Goal: Task Accomplishment & Management: Complete application form

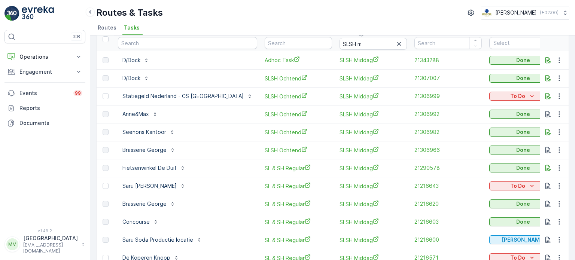
scroll to position [37, 0]
click at [511, 182] on p "To Do" at bounding box center [518, 185] width 15 height 7
click at [480, 227] on span "Cancelled" at bounding box center [480, 227] width 25 height 7
click at [511, 97] on p "To Do" at bounding box center [518, 95] width 15 height 7
click at [478, 137] on span "Cancelled" at bounding box center [480, 137] width 25 height 7
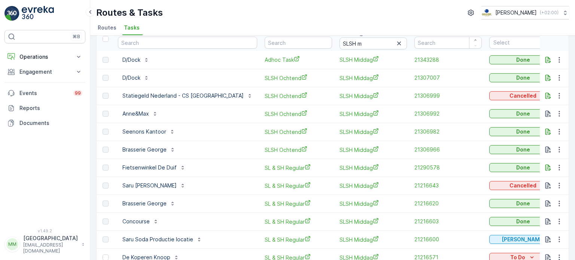
scroll to position [150, 0]
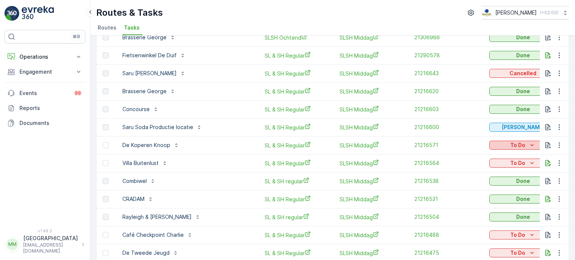
click at [511, 143] on p "To Do" at bounding box center [518, 145] width 15 height 7
click at [478, 184] on span "Cancelled" at bounding box center [480, 187] width 25 height 7
click at [529, 164] on icon "To Do" at bounding box center [532, 163] width 7 height 7
click at [480, 207] on span "Cancelled" at bounding box center [480, 205] width 25 height 7
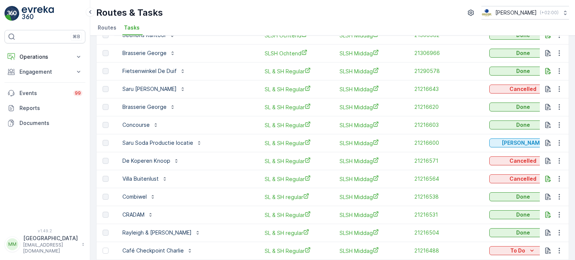
scroll to position [218, 0]
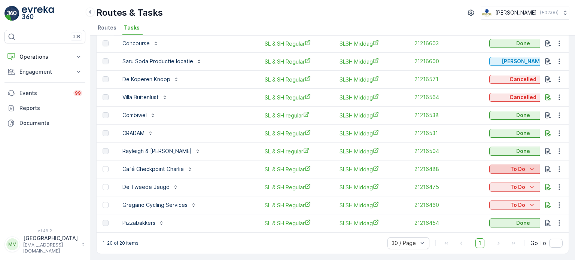
click at [511, 166] on p "To Do" at bounding box center [518, 169] width 15 height 7
click at [481, 210] on span "Cancelled" at bounding box center [480, 208] width 25 height 7
click at [511, 184] on p "To Do" at bounding box center [518, 187] width 15 height 7
click at [477, 228] on span "Cancelled" at bounding box center [480, 226] width 25 height 7
click at [529, 202] on icon "To Do" at bounding box center [532, 205] width 7 height 7
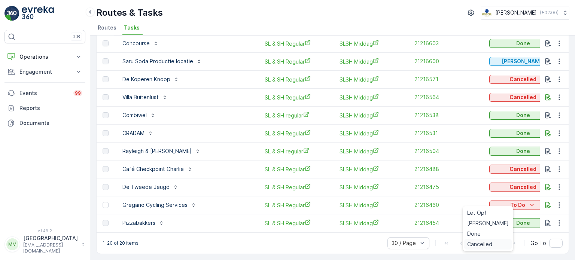
click at [475, 244] on span "Cancelled" at bounding box center [480, 244] width 25 height 7
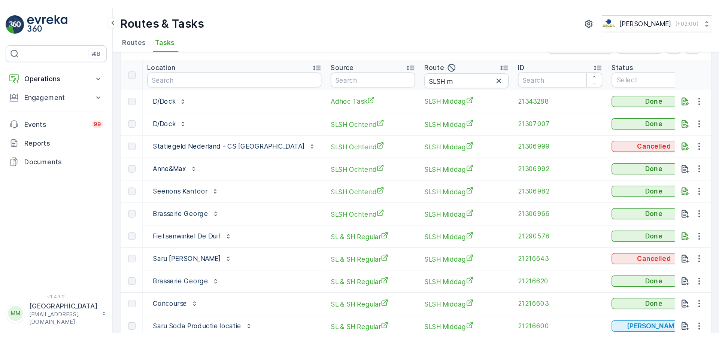
scroll to position [0, 0]
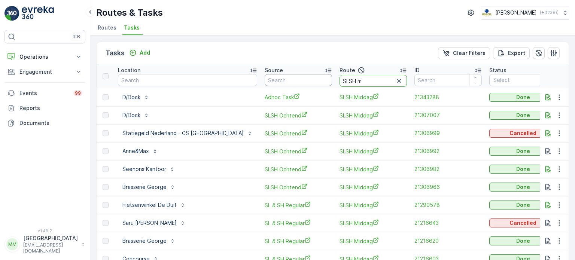
drag, startPoint x: 345, startPoint y: 79, endPoint x: 300, endPoint y: 82, distance: 45.4
type input "uva"
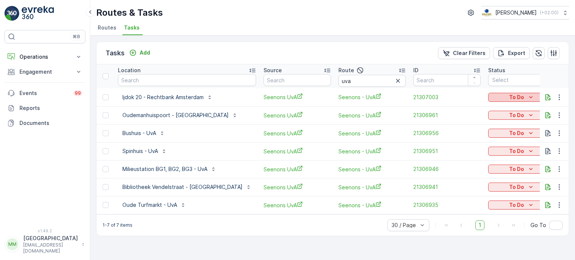
click at [492, 94] on div "To Do" at bounding box center [522, 97] width 61 height 7
click at [483, 137] on div "Cancelled" at bounding box center [478, 139] width 48 height 10
click at [527, 117] on icon "To Do" at bounding box center [530, 115] width 7 height 7
click at [479, 158] on span "Cancelled" at bounding box center [469, 157] width 25 height 7
click at [492, 134] on div "To Do" at bounding box center [522, 133] width 61 height 7
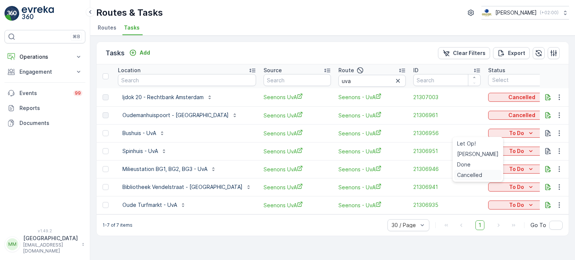
click at [473, 174] on span "Cancelled" at bounding box center [469, 175] width 25 height 7
click at [509, 151] on p "To Do" at bounding box center [516, 151] width 15 height 7
click at [471, 192] on span "Cancelled" at bounding box center [469, 193] width 25 height 7
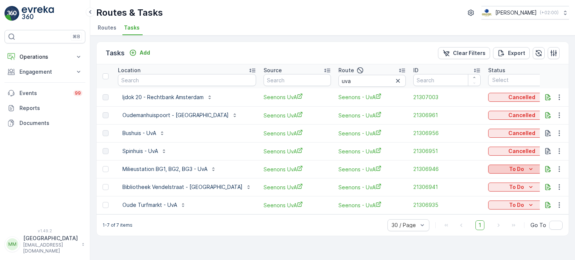
click at [509, 171] on p "To Do" at bounding box center [516, 169] width 15 height 7
click at [472, 209] on span "Cancelled" at bounding box center [469, 211] width 25 height 7
click at [509, 187] on p "To Do" at bounding box center [516, 187] width 15 height 7
click at [472, 229] on span "Cancelled" at bounding box center [469, 229] width 25 height 7
click at [509, 205] on p "To Do" at bounding box center [516, 205] width 15 height 7
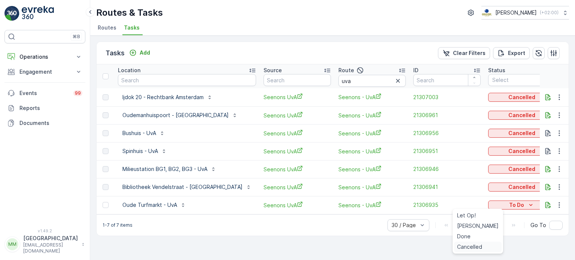
click at [465, 247] on span "Cancelled" at bounding box center [469, 247] width 25 height 7
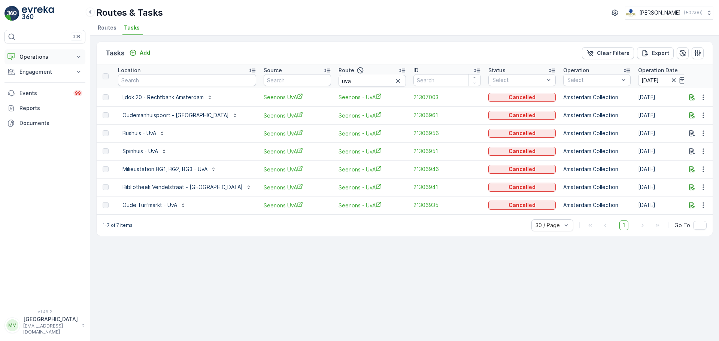
click at [45, 56] on p "Operations" at bounding box center [44, 56] width 51 height 7
click at [38, 88] on p "Routes & Tasks" at bounding box center [38, 90] width 39 height 7
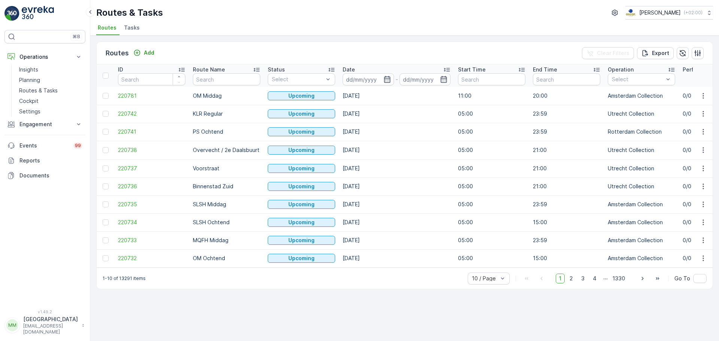
click at [123, 30] on li "Tasks" at bounding box center [133, 28] width 20 height 13
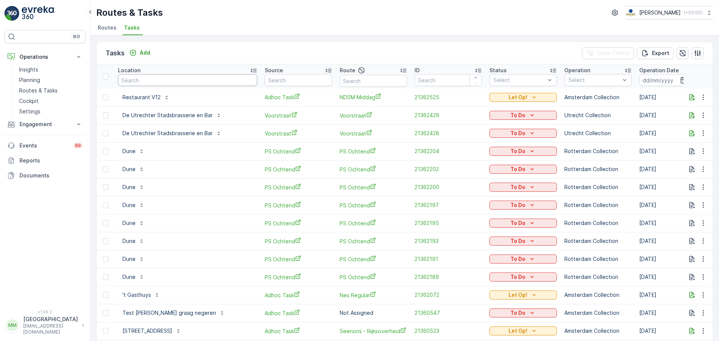
click at [177, 78] on input "text" at bounding box center [187, 80] width 139 height 12
type input "lumier"
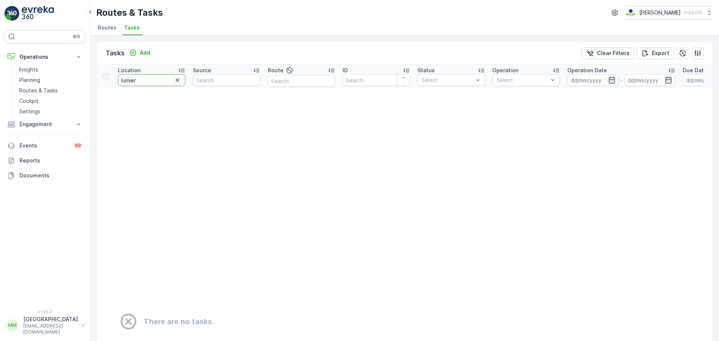
drag, startPoint x: 146, startPoint y: 78, endPoint x: 93, endPoint y: 67, distance: 54.2
click at [93, 67] on div "Tasks Add Clear Filters Export Location lumier Source Route ID Status Select Op…" at bounding box center [404, 189] width 629 height 306
type input "fabri"
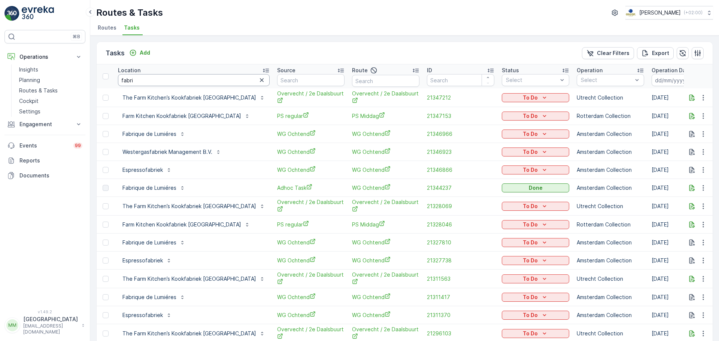
click at [154, 83] on input "fabri" at bounding box center [194, 80] width 152 height 12
type input "fabrique"
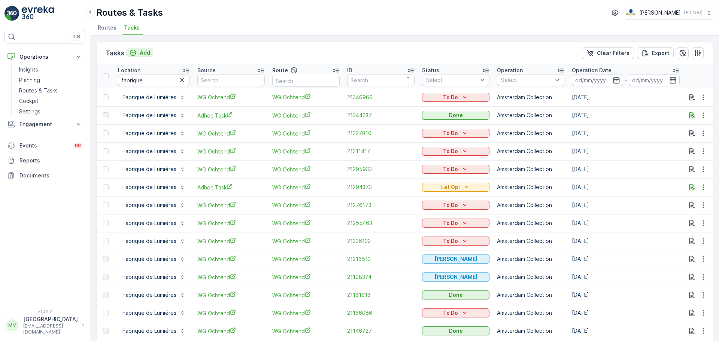
click at [140, 51] on p "Add" at bounding box center [145, 52] width 10 height 7
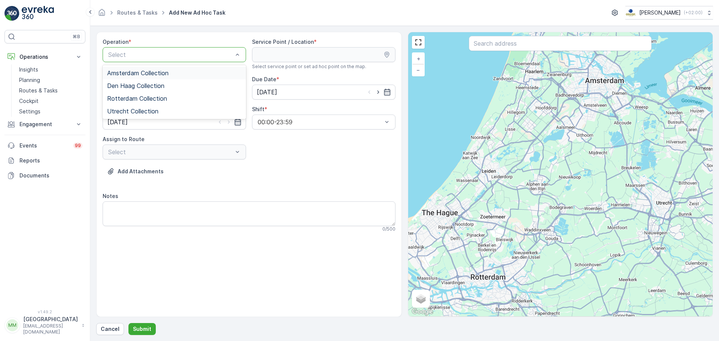
click at [144, 75] on span "Amsterdam Collection" at bounding box center [137, 73] width 61 height 7
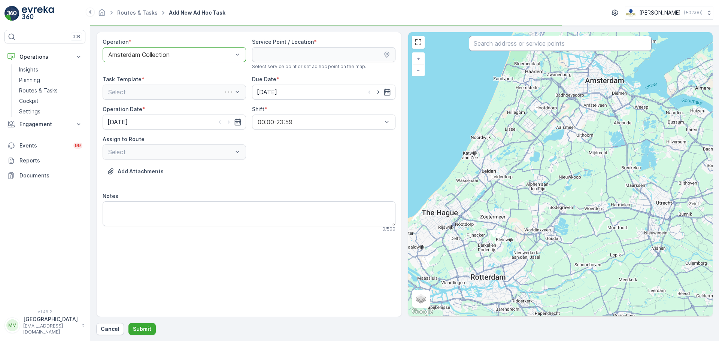
click at [493, 44] on input "text" at bounding box center [560, 43] width 183 height 15
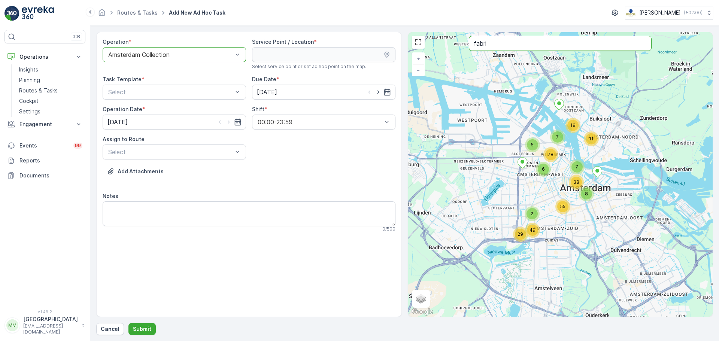
type input "fabri"
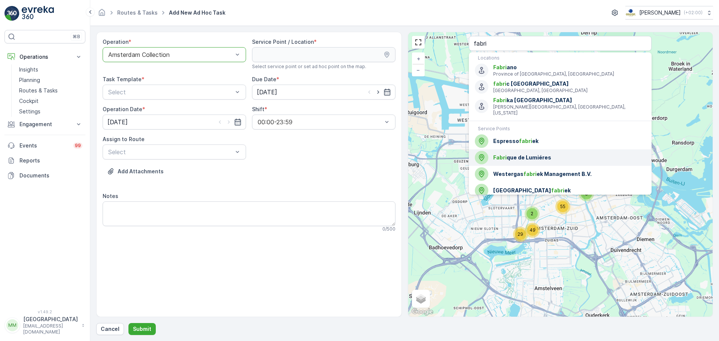
click at [516, 154] on span "Fabri que de Lumiéres" at bounding box center [569, 157] width 152 height 7
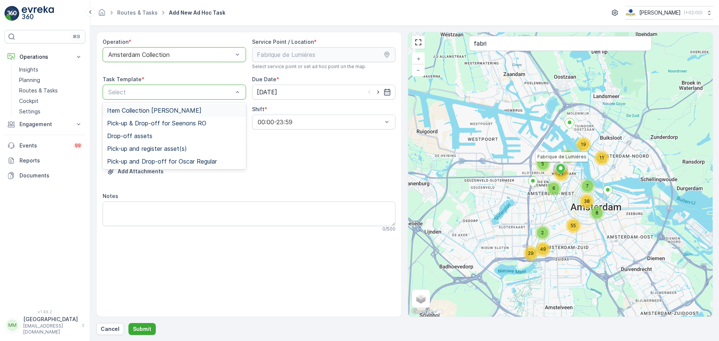
click at [164, 110] on span "Item Collection [PERSON_NAME]" at bounding box center [154, 110] width 94 height 7
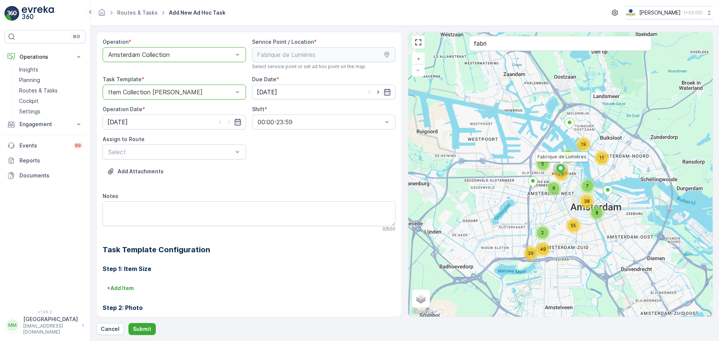
drag, startPoint x: 379, startPoint y: 92, endPoint x: 249, endPoint y: 122, distance: 133.3
click at [378, 92] on icon "button" at bounding box center [378, 91] width 7 height 7
type input "[DATE]"
click at [225, 121] on icon "button" at bounding box center [228, 121] width 7 height 7
type input "[DATE]"
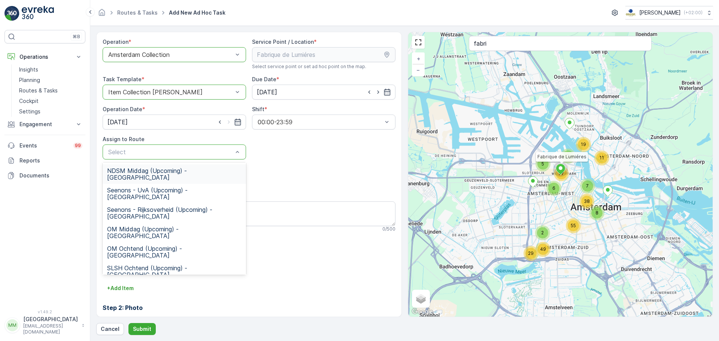
scroll to position [75, 0]
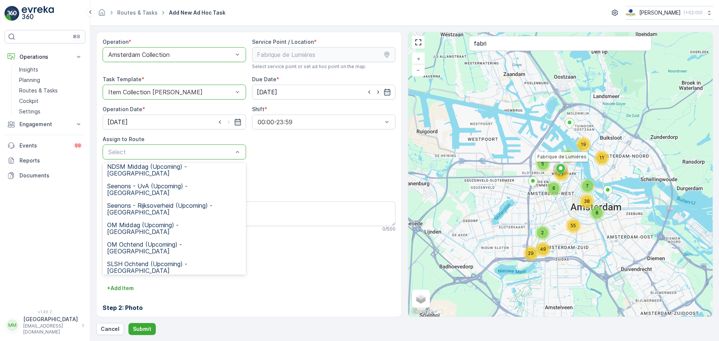
click at [143, 260] on span "WG Ochtend (Upcoming) - [GEOGRAPHIC_DATA]" at bounding box center [174, 331] width 134 height 13
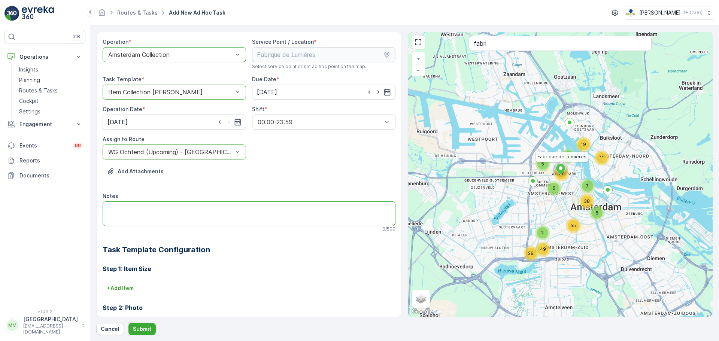
click at [145, 213] on textarea "Notes" at bounding box center [249, 214] width 293 height 25
type textarea "graag 240L rest omwisselen, zitten maden in/ stinkt heel erg"
click at [145, 260] on p "Submit" at bounding box center [142, 329] width 18 height 7
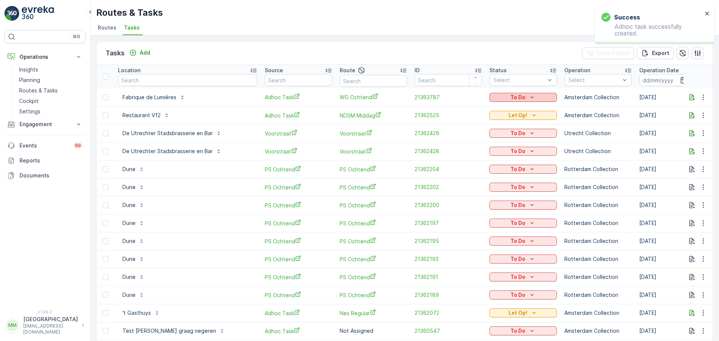
click at [511, 97] on p "To Do" at bounding box center [518, 97] width 15 height 7
click at [476, 130] on div "Done" at bounding box center [482, 129] width 48 height 10
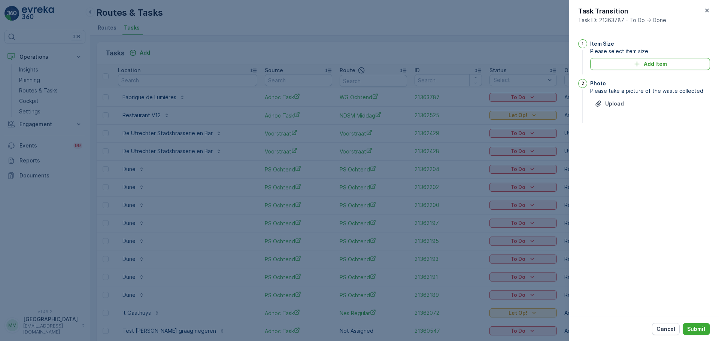
click at [534, 42] on div at bounding box center [359, 170] width 719 height 341
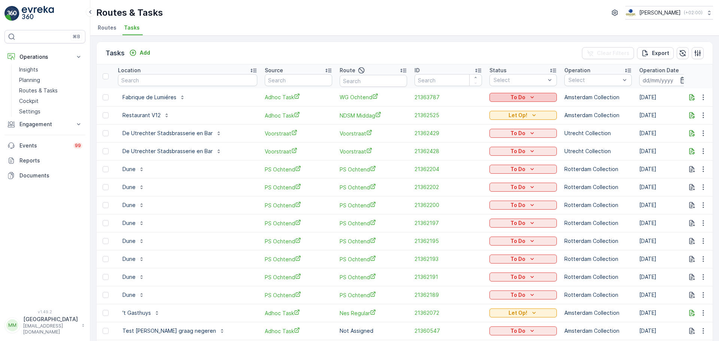
click at [529, 99] on icon "To Do" at bounding box center [532, 97] width 7 height 7
click at [480, 109] on div "Let Op!" at bounding box center [482, 108] width 48 height 10
click at [575, 98] on icon "button" at bounding box center [692, 97] width 7 height 7
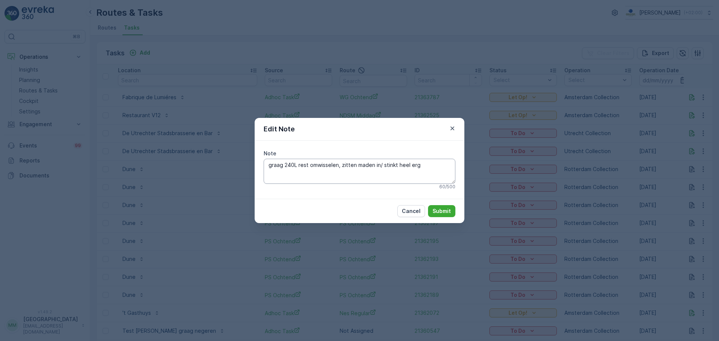
click at [432, 166] on textarea "graag 240L rest omwisselen, zitten maden in/ stinkt heel erg" at bounding box center [360, 171] width 192 height 25
type textarea "graag 240L rest omwisselen, zitten maden in/ stinkt heel erg + 2x 23l swill bak…"
click at [452, 212] on button "Submit" at bounding box center [441, 211] width 27 height 12
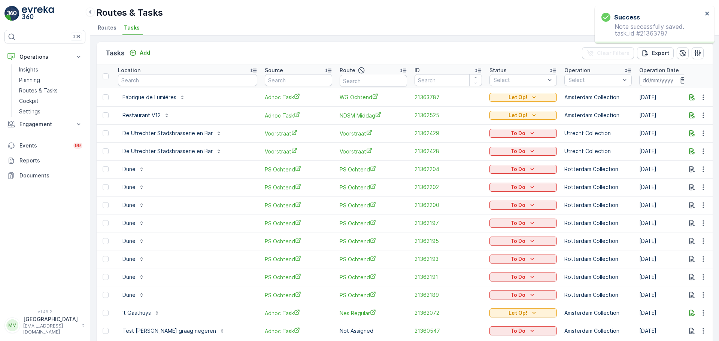
click at [186, 72] on div "Location" at bounding box center [187, 70] width 139 height 7
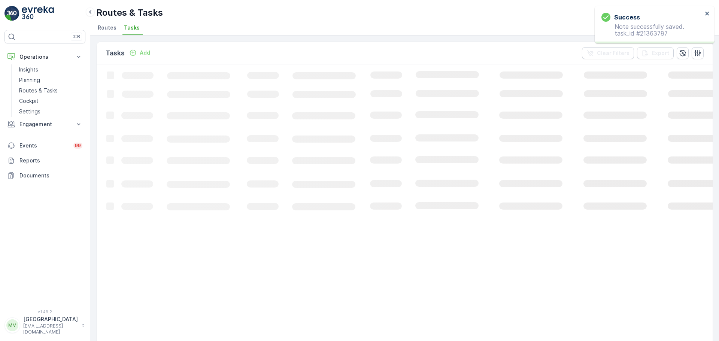
click at [183, 76] on rect at bounding box center [456, 312] width 719 height 496
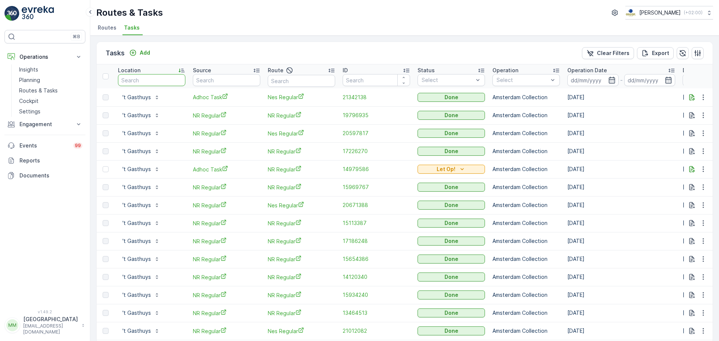
click at [181, 79] on input "text" at bounding box center [151, 80] width 67 height 12
type input "bezuiden"
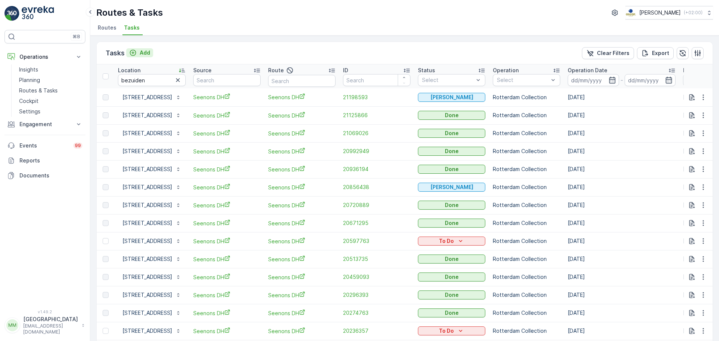
click at [139, 49] on div "Add" at bounding box center [139, 52] width 21 height 7
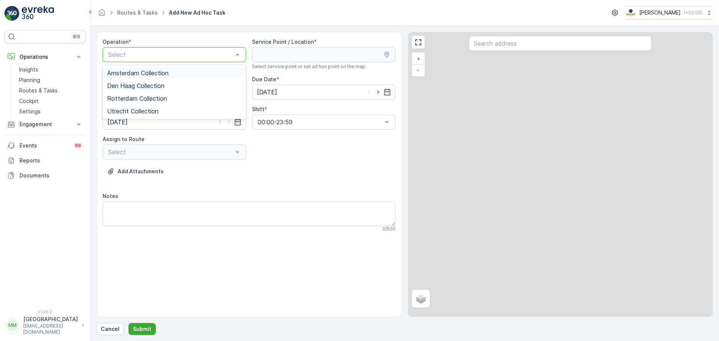
click at [182, 60] on div "Select" at bounding box center [174, 54] width 143 height 15
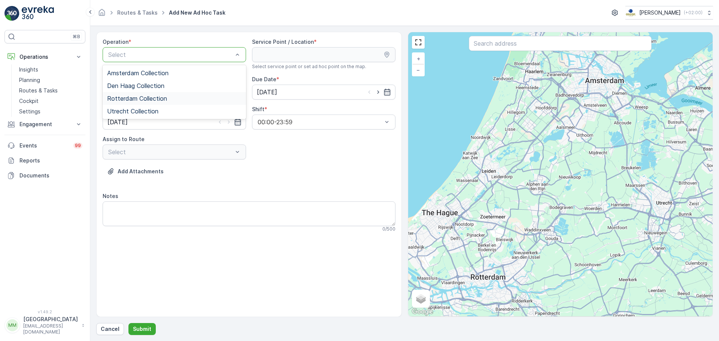
click at [155, 96] on span "Rotterdam Collection" at bounding box center [137, 98] width 60 height 7
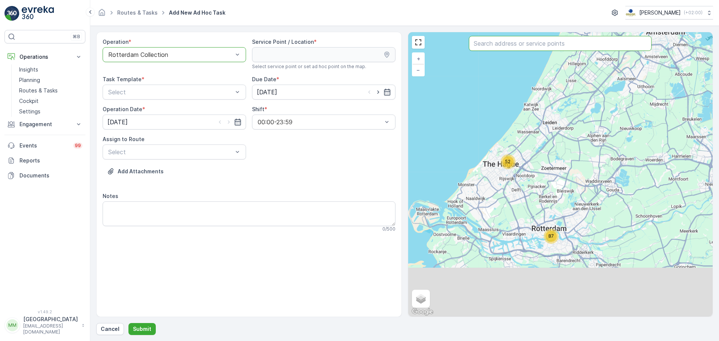
click at [519, 45] on input "text" at bounding box center [560, 43] width 183 height 15
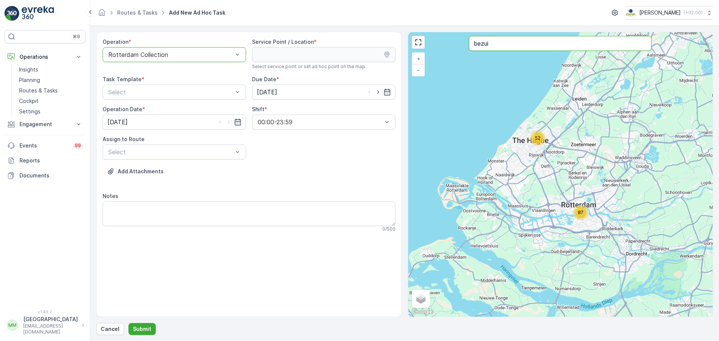
type input "bezui"
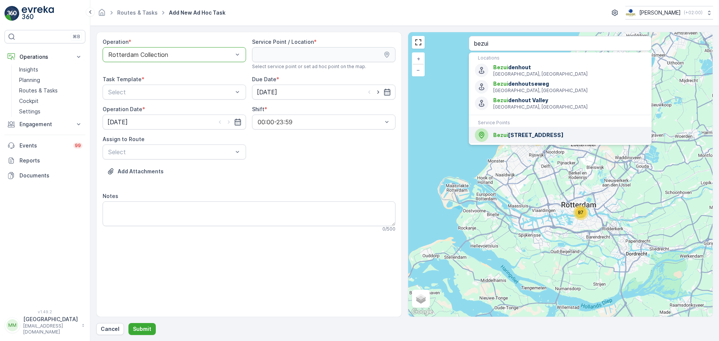
drag, startPoint x: 526, startPoint y: 137, endPoint x: 324, endPoint y: 104, distance: 204.7
click at [526, 137] on span "[STREET_ADDRESS]" at bounding box center [569, 134] width 152 height 7
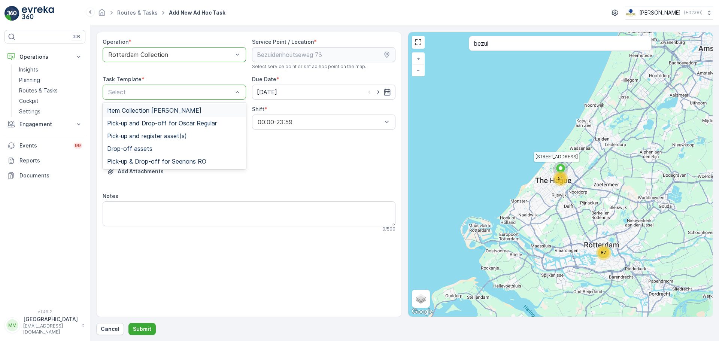
click at [172, 109] on span "Item Collection [PERSON_NAME]" at bounding box center [154, 110] width 94 height 7
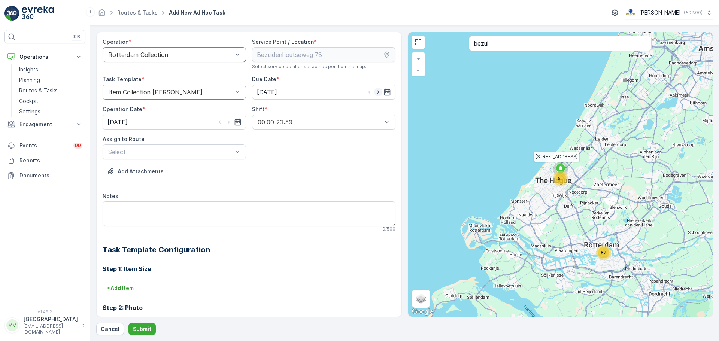
click at [379, 92] on icon "button" at bounding box center [378, 91] width 7 height 7
type input "[DATE]"
click at [226, 124] on icon "button" at bounding box center [228, 121] width 7 height 7
type input "[DATE]"
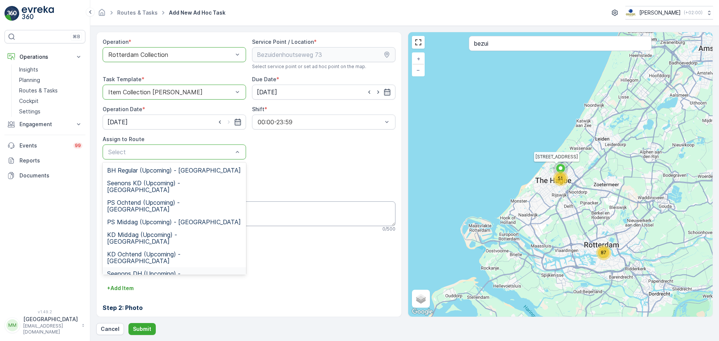
drag, startPoint x: 153, startPoint y: 245, endPoint x: 150, endPoint y: 224, distance: 20.8
click at [153, 260] on span "Seenons DH (Upcoming) - [GEOGRAPHIC_DATA]" at bounding box center [174, 276] width 134 height 13
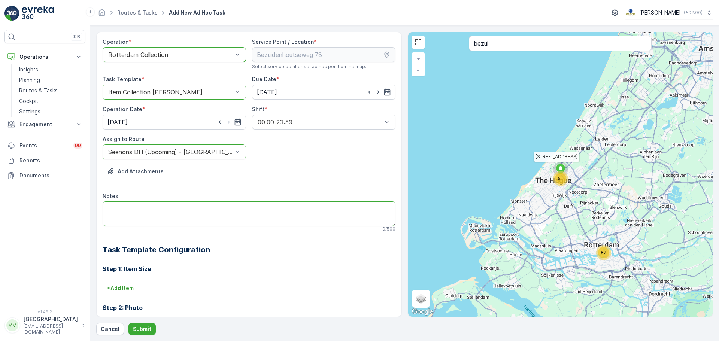
click at [146, 210] on textarea "Notes" at bounding box center [249, 214] width 293 height 25
type textarea "graag ervoor zorgen dat er 25x 23L swill aanwezig zijn!! Zo niet? graag aanvull…"
click at [138, 260] on p "Submit" at bounding box center [142, 329] width 18 height 7
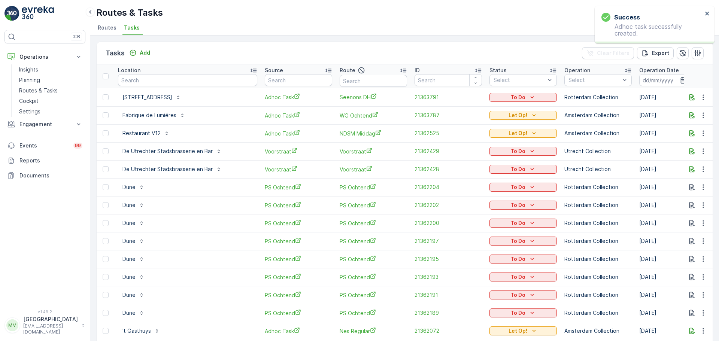
click at [511, 97] on p "To Do" at bounding box center [518, 97] width 15 height 7
click at [480, 110] on div "Let Op!" at bounding box center [482, 108] width 48 height 10
click at [134, 53] on icon "Add" at bounding box center [133, 53] width 6 height 6
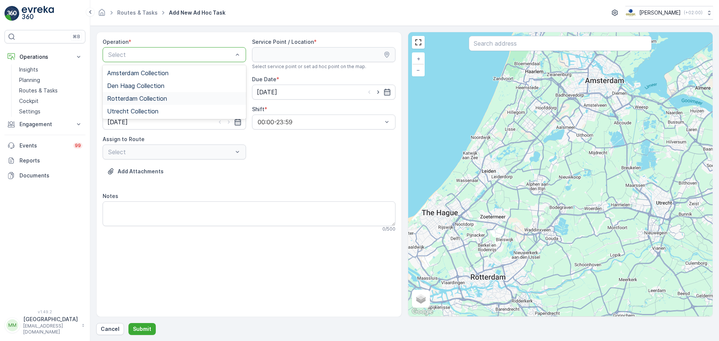
click at [171, 94] on div "Rotterdam Collection" at bounding box center [174, 98] width 143 height 13
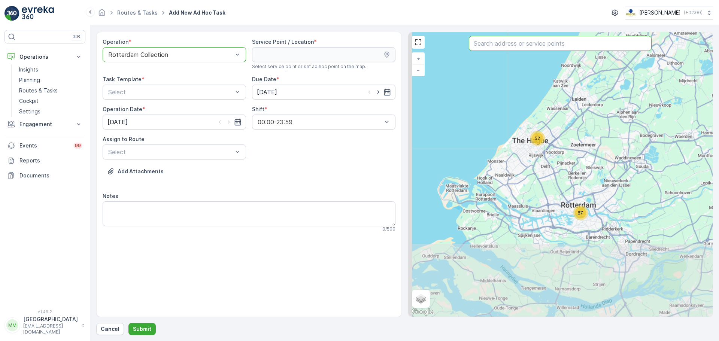
click at [480, 48] on input "text" at bounding box center [560, 43] width 183 height 15
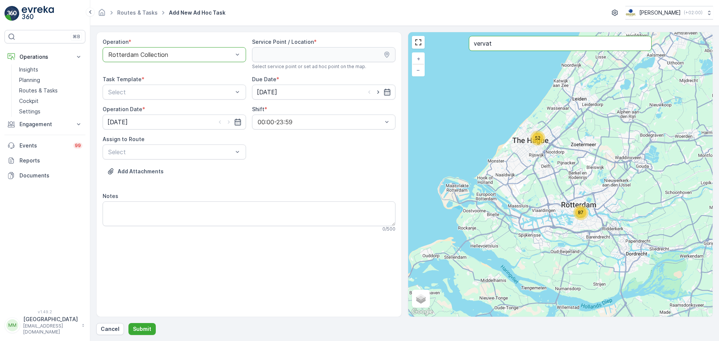
type input "vervat"
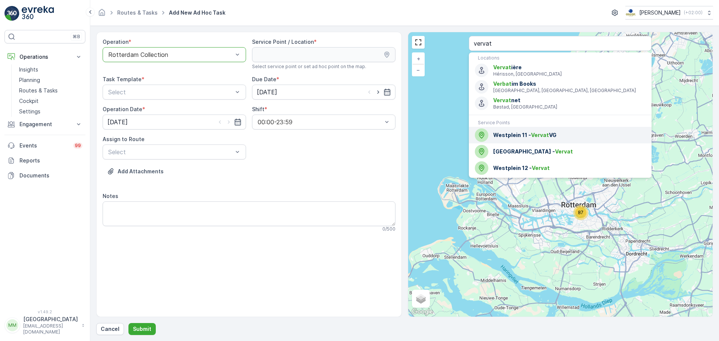
click at [526, 137] on span "Westplein 11 - Vervat VG" at bounding box center [569, 134] width 152 height 7
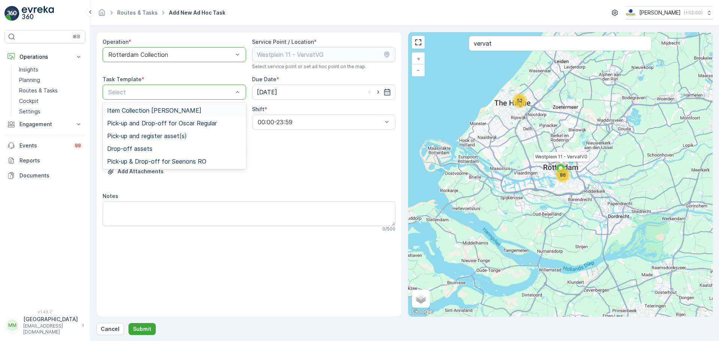
click at [129, 107] on span "Item Collection [PERSON_NAME]" at bounding box center [154, 110] width 94 height 7
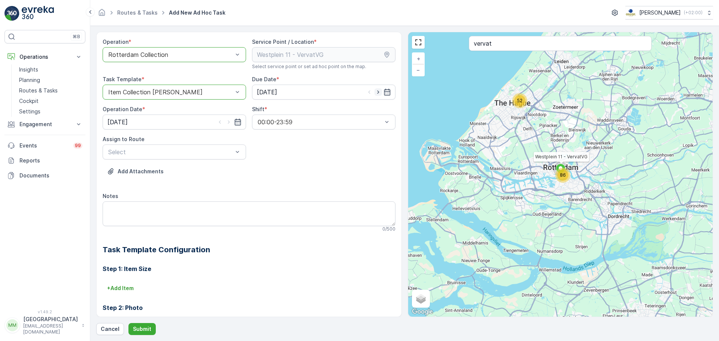
click at [379, 90] on icon "button" at bounding box center [378, 91] width 7 height 7
click at [378, 90] on icon "button" at bounding box center [378, 91] width 7 height 7
type input "[DATE]"
click at [225, 122] on icon "button" at bounding box center [228, 121] width 7 height 7
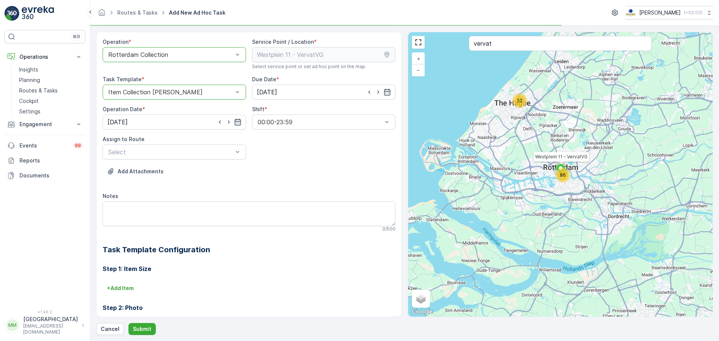
type input "[DATE]"
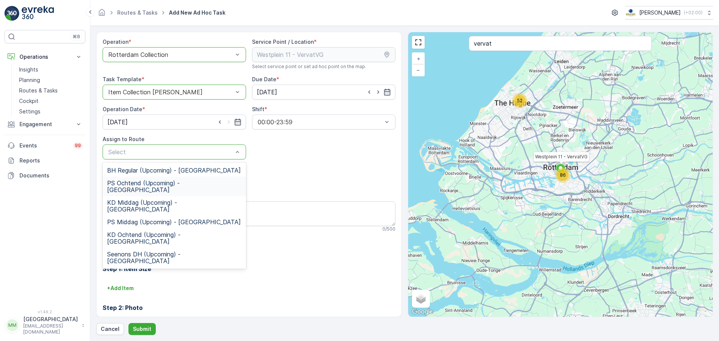
click at [133, 182] on span "PS Ochtend (Upcoming) - [GEOGRAPHIC_DATA]" at bounding box center [174, 186] width 134 height 13
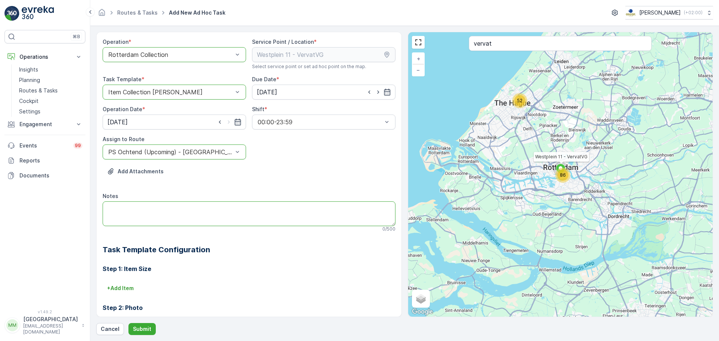
click at [134, 209] on textarea "Notes" at bounding box center [249, 214] width 293 height 25
type textarea "graag 3x swill bakken brengen + swill zakjes"
click at [132, 260] on button "Submit" at bounding box center [141, 329] width 27 height 12
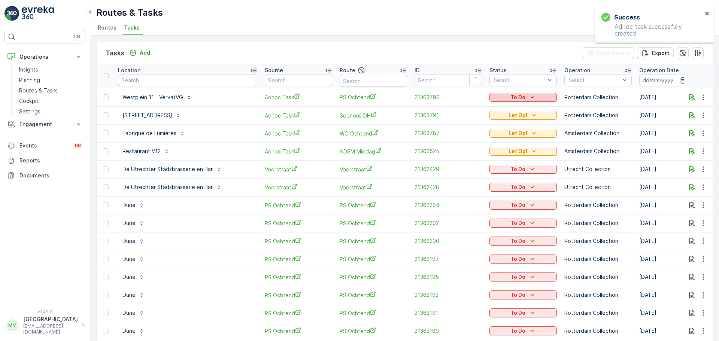
click at [493, 99] on div "To Do" at bounding box center [523, 97] width 61 height 7
click at [474, 108] on span "Let Op!" at bounding box center [470, 108] width 19 height 7
click at [148, 51] on p "Add" at bounding box center [145, 52] width 10 height 7
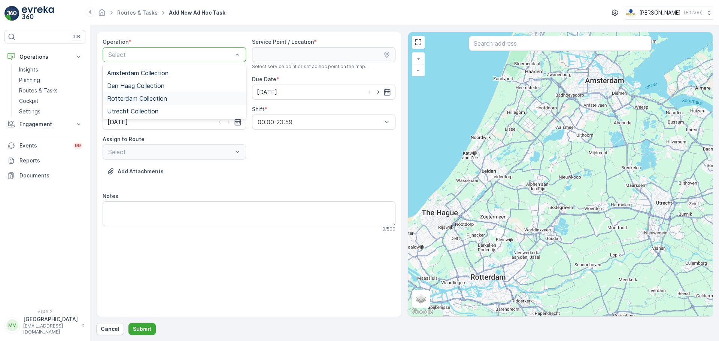
click at [139, 100] on span "Rotterdam Collection" at bounding box center [137, 98] width 60 height 7
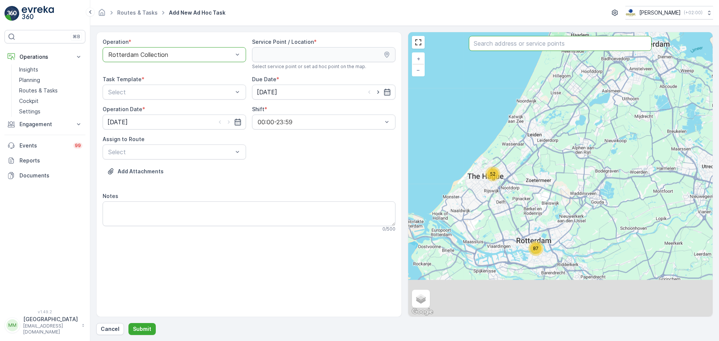
click at [514, 39] on input "text" at bounding box center [560, 43] width 183 height 15
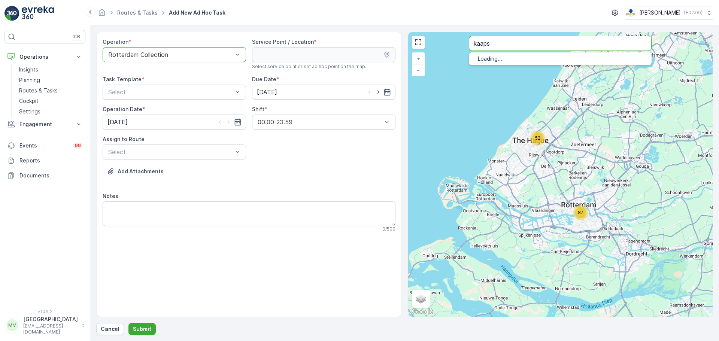
type input "kaaps"
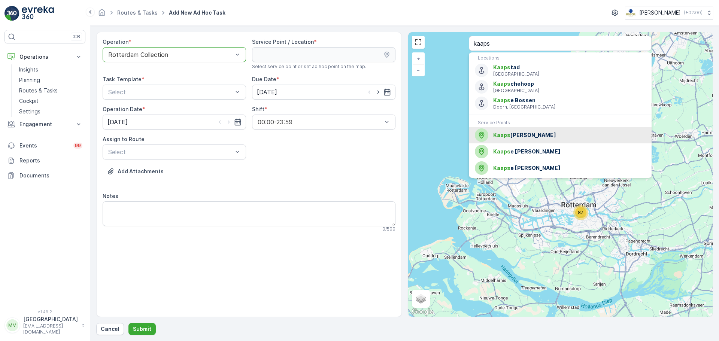
drag, startPoint x: 515, startPoint y: 137, endPoint x: 174, endPoint y: 109, distance: 342.1
click at [515, 136] on span "Kaaps [PERSON_NAME]" at bounding box center [569, 134] width 152 height 7
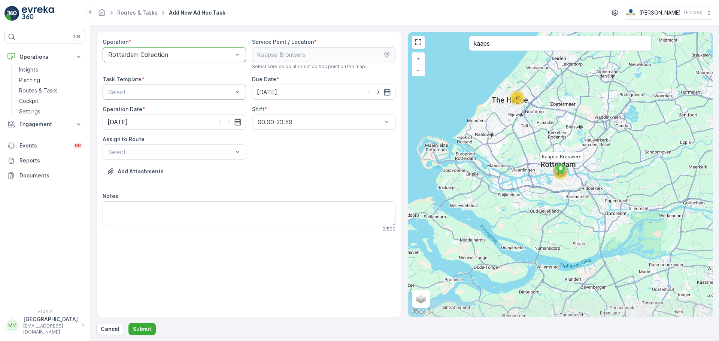
click at [164, 99] on div "Select" at bounding box center [174, 92] width 143 height 15
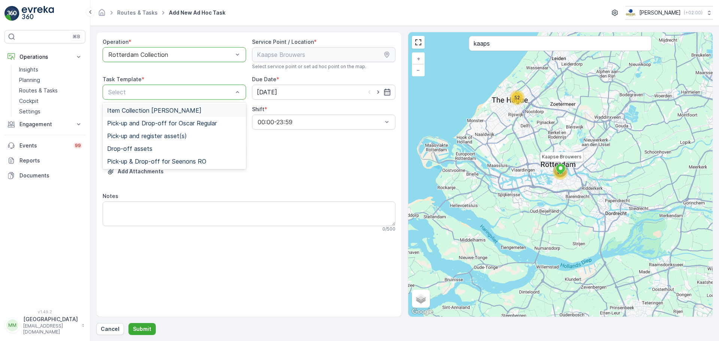
click at [160, 108] on span "Item Collection [PERSON_NAME]" at bounding box center [154, 110] width 94 height 7
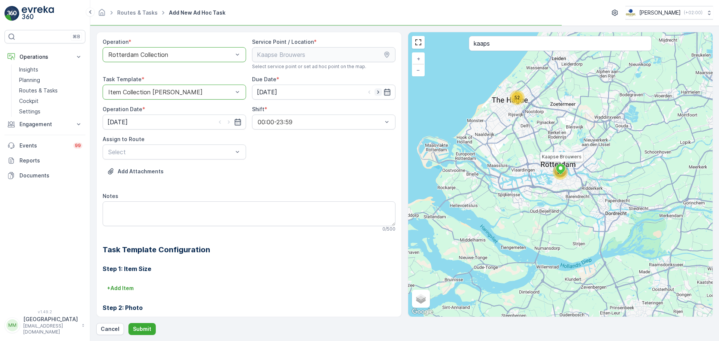
click at [378, 89] on icon "button" at bounding box center [378, 91] width 7 height 7
type input "[DATE]"
click at [227, 121] on icon "button" at bounding box center [228, 121] width 7 height 7
type input "[DATE]"
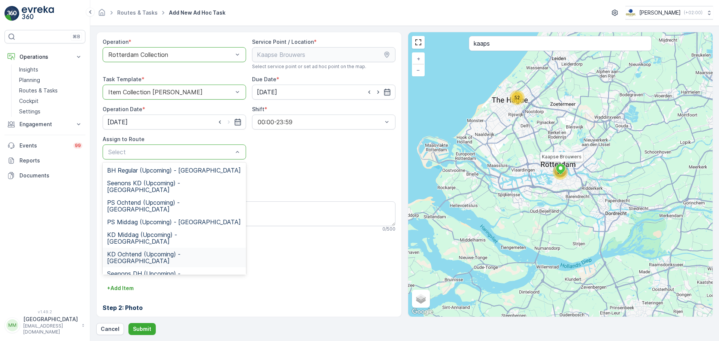
click at [130, 251] on span "KD Ochtend (Upcoming) - [GEOGRAPHIC_DATA]" at bounding box center [174, 257] width 134 height 13
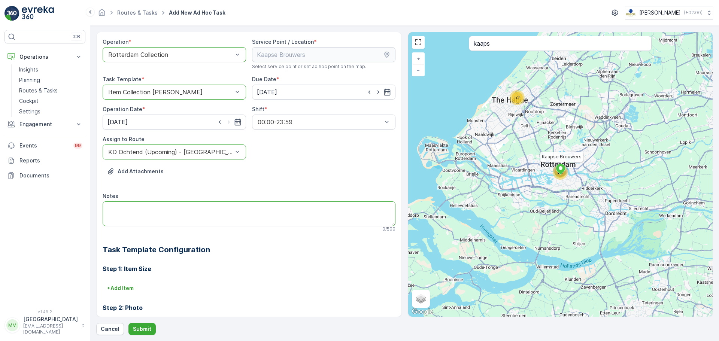
click at [128, 209] on textarea "Notes" at bounding box center [249, 214] width 293 height 25
type textarea "graag het grofvuil meenemen (schermen, krijtbord etc)"
click at [121, 260] on p "+ Add Item" at bounding box center [120, 288] width 27 height 7
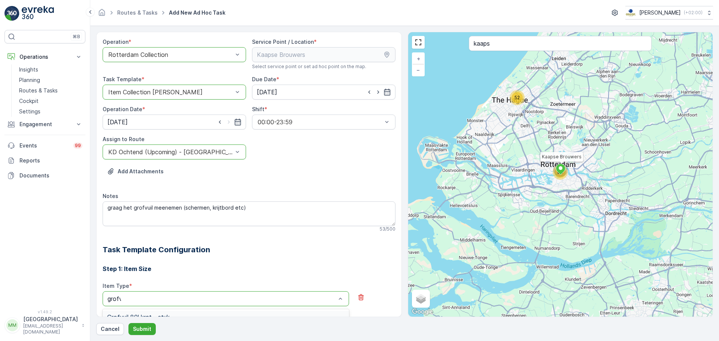
type input "grofvui"
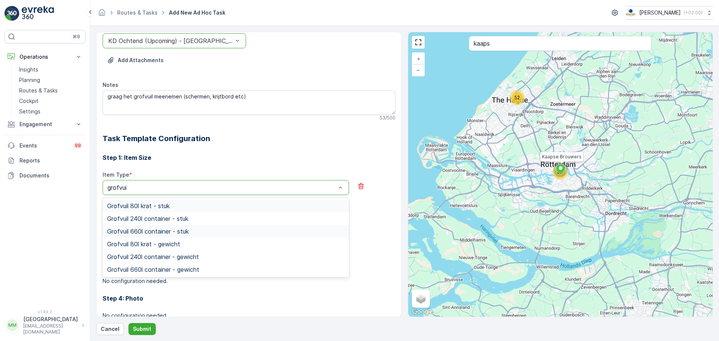
scroll to position [112, 0]
click at [171, 230] on span "Grofvuil 660l container - stuk" at bounding box center [148, 230] width 82 height 7
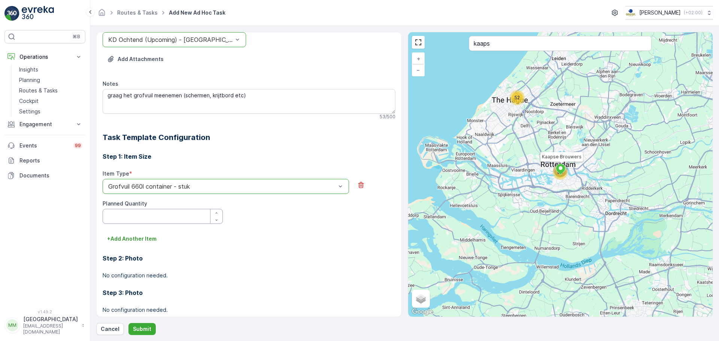
click at [148, 222] on Quantity "Planned Quantity" at bounding box center [163, 216] width 120 height 15
type Quantity "1"
click at [138, 260] on button "Submit" at bounding box center [141, 329] width 27 height 12
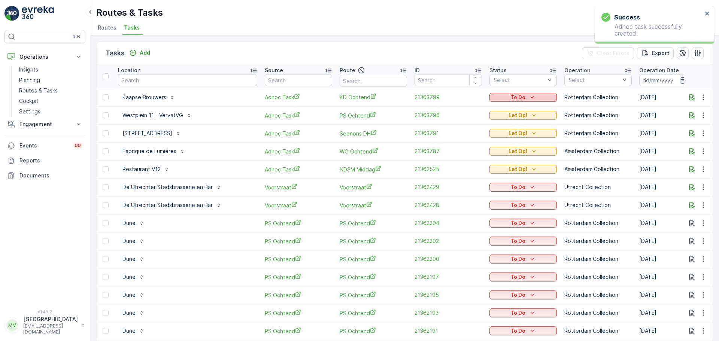
click at [493, 97] on div "To Do" at bounding box center [523, 97] width 61 height 7
click at [474, 108] on span "Let Op!" at bounding box center [470, 108] width 19 height 7
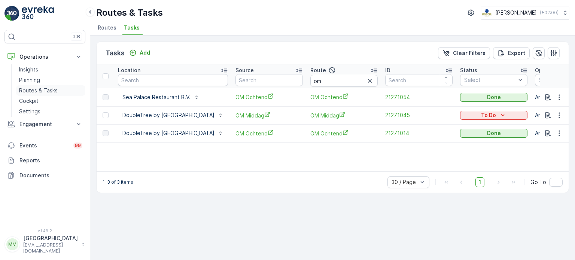
click at [51, 88] on p "Routes & Tasks" at bounding box center [38, 90] width 39 height 7
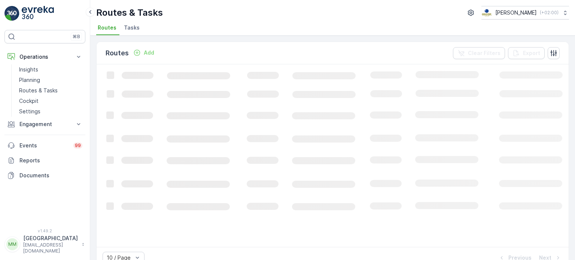
click at [133, 28] on span "Tasks" at bounding box center [132, 27] width 16 height 7
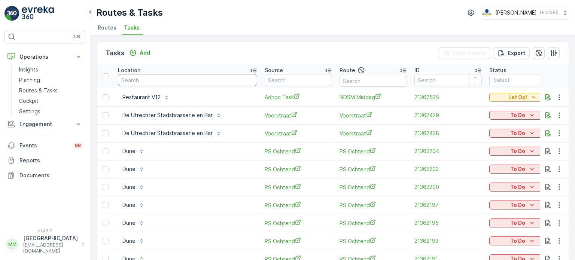
click at [166, 79] on input "text" at bounding box center [187, 80] width 139 height 12
type input "dropi"
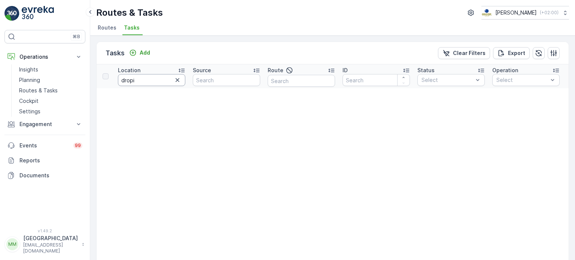
click at [166, 79] on input "dropi" at bounding box center [151, 80] width 67 height 12
type input "droppie"
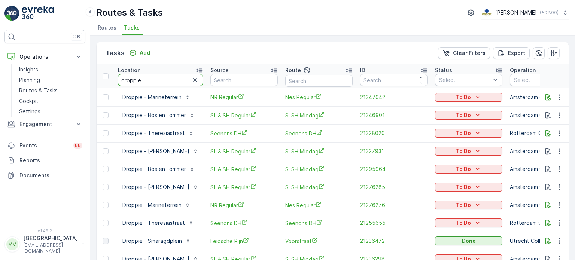
click at [169, 81] on input "droppie" at bounding box center [160, 80] width 85 height 12
type input "droppie - b"
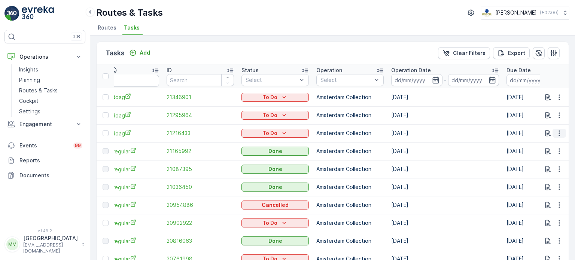
click at [559, 134] on icon "button" at bounding box center [559, 133] width 7 height 7
click at [541, 164] on span "Change Route" at bounding box center [540, 164] width 36 height 7
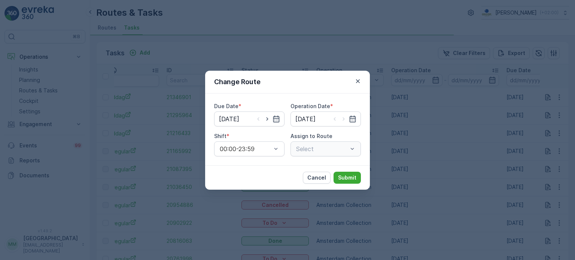
type input "[DATE]"
click at [268, 123] on input "[DATE]" at bounding box center [249, 119] width 70 height 15
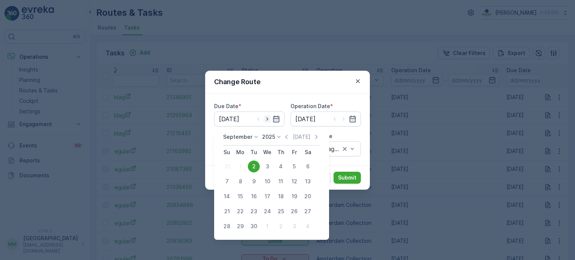
click at [266, 122] on icon "button" at bounding box center [267, 118] width 7 height 7
type input "[DATE]"
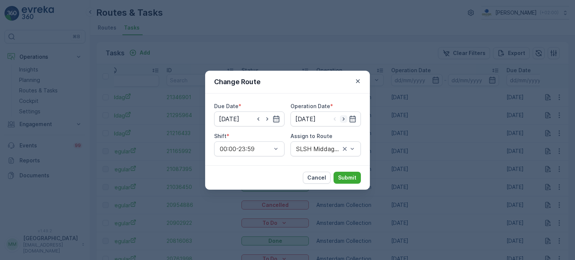
click at [342, 117] on icon "button" at bounding box center [343, 118] width 7 height 7
type input "[DATE]"
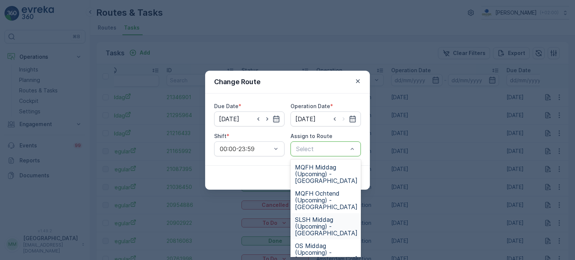
click at [327, 227] on span "SLSH Middag (Upcoming) - [GEOGRAPHIC_DATA]" at bounding box center [326, 227] width 63 height 20
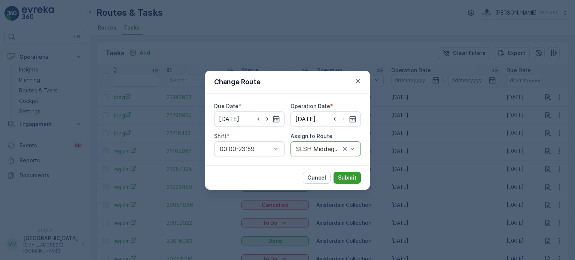
click at [348, 177] on p "Submit" at bounding box center [347, 177] width 18 height 7
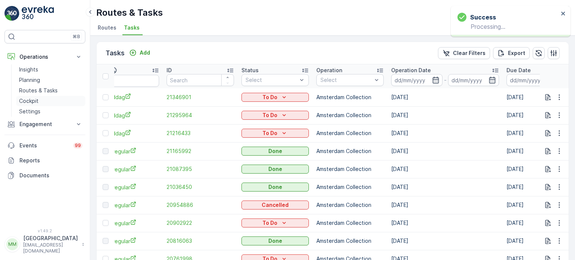
click at [33, 99] on p "Cockpit" at bounding box center [28, 100] width 19 height 7
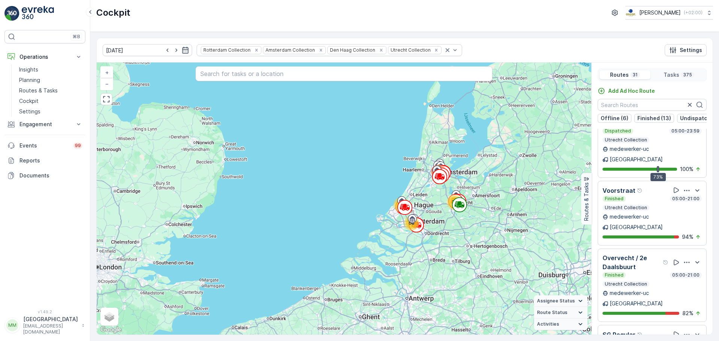
scroll to position [899, 0]
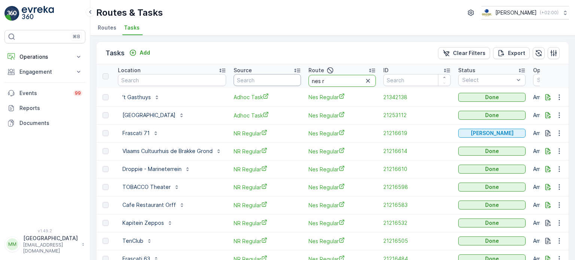
drag, startPoint x: 347, startPoint y: 81, endPoint x: 280, endPoint y: 76, distance: 67.2
type input "s"
type input "rijks"
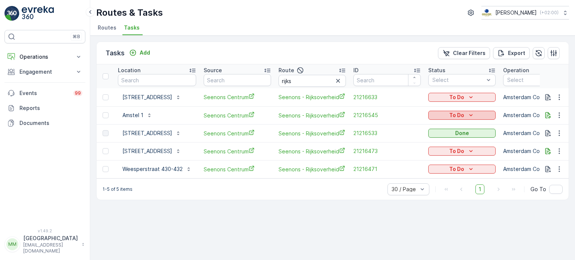
click at [464, 118] on p "To Do" at bounding box center [457, 115] width 15 height 7
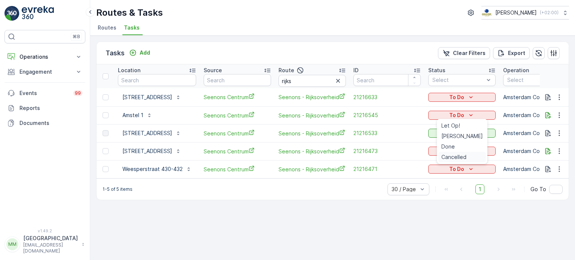
click at [453, 157] on span "Cancelled" at bounding box center [454, 157] width 25 height 7
click at [33, 13] on img at bounding box center [38, 13] width 32 height 15
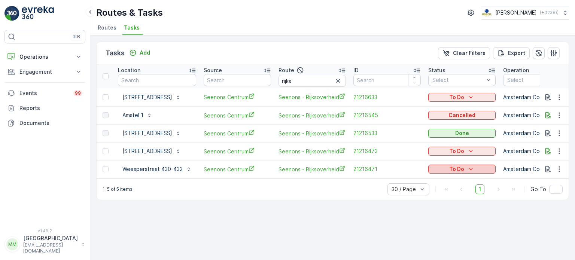
click at [475, 170] on icon "To Do" at bounding box center [471, 169] width 7 height 7
click at [460, 210] on span "Cancelled" at bounding box center [454, 211] width 25 height 7
click at [559, 148] on icon "button" at bounding box center [559, 151] width 7 height 7
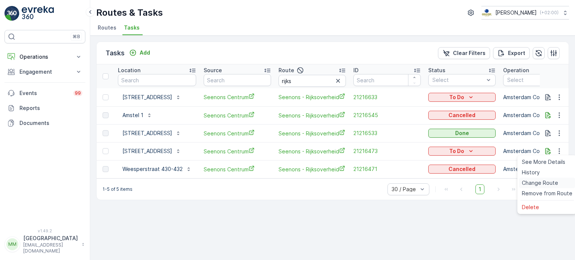
click at [543, 183] on span "Change Route" at bounding box center [540, 182] width 36 height 7
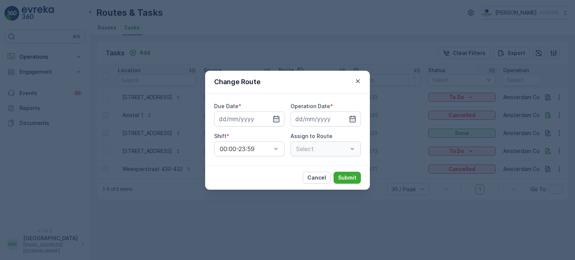
type input "[DATE]"
click at [267, 118] on icon "button" at bounding box center [267, 118] width 7 height 7
type input "[DATE]"
click at [346, 119] on icon "button" at bounding box center [343, 118] width 7 height 7
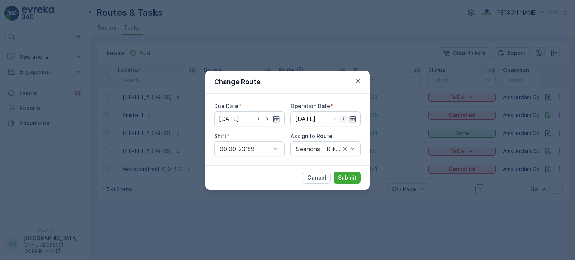
type input "[DATE]"
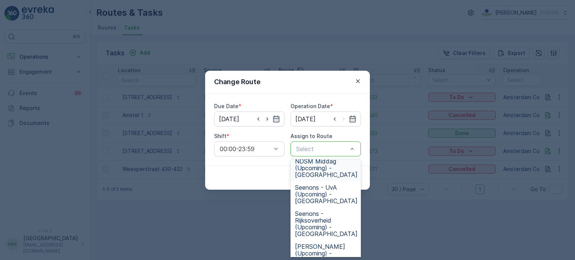
scroll to position [112, 0]
click at [329, 219] on span "Seenons - Rijksoverheid (Upcoming) - [GEOGRAPHIC_DATA]" at bounding box center [326, 222] width 63 height 27
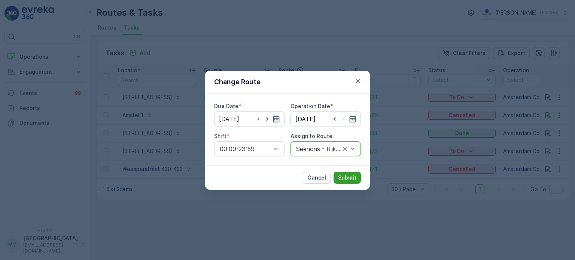
click at [346, 178] on p "Submit" at bounding box center [347, 177] width 18 height 7
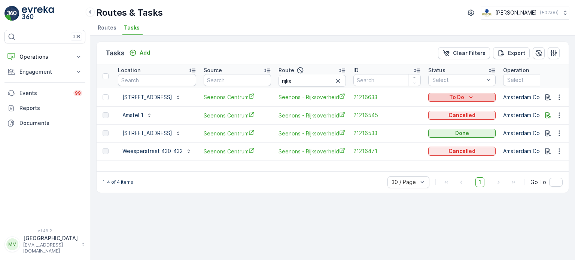
click at [468, 100] on icon "To Do" at bounding box center [471, 97] width 7 height 7
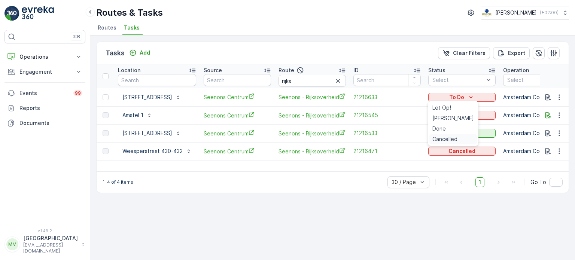
click at [446, 136] on span "Cancelled" at bounding box center [445, 139] width 25 height 7
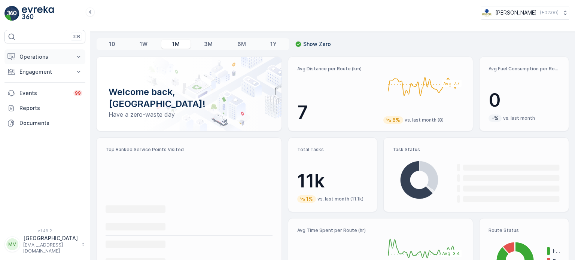
click at [32, 61] on button "Operations" at bounding box center [44, 56] width 81 height 15
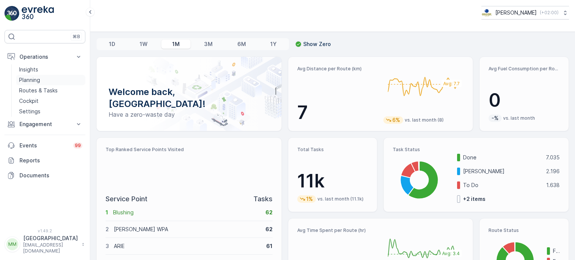
click at [38, 79] on p "Planning" at bounding box center [29, 79] width 21 height 7
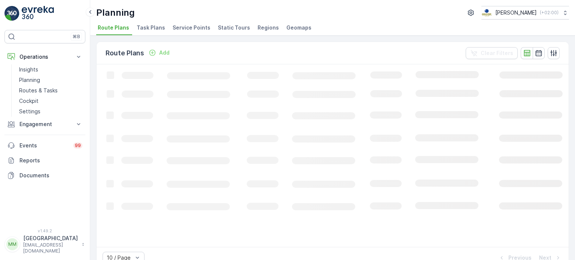
click at [149, 32] on li "Task Plans" at bounding box center [151, 28] width 33 height 13
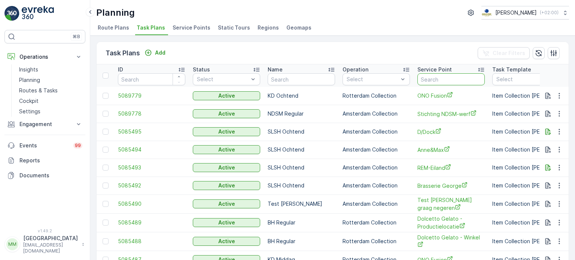
click at [429, 75] on input "text" at bounding box center [451, 79] width 67 height 12
type input "oudevo"
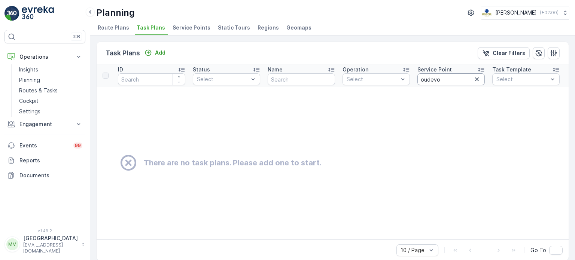
click at [448, 77] on input "oudevo" at bounding box center [451, 79] width 67 height 12
type input "oude"
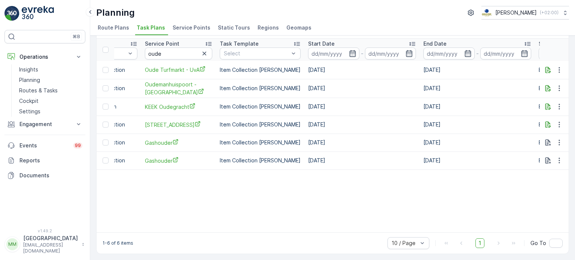
scroll to position [0, 254]
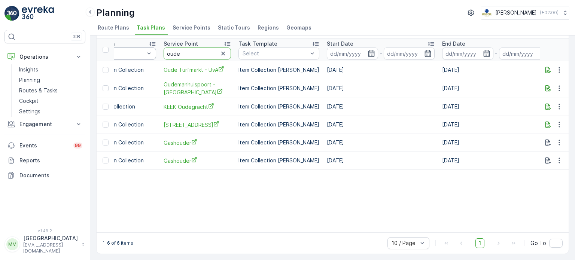
drag, startPoint x: 202, startPoint y: 50, endPoint x: 154, endPoint y: 50, distance: 48.0
click at [154, 50] on tr "ID Status Select Name Operation Select Service Point oude Task Template Select …" at bounding box center [369, 50] width 1052 height 22
type input "ijdok"
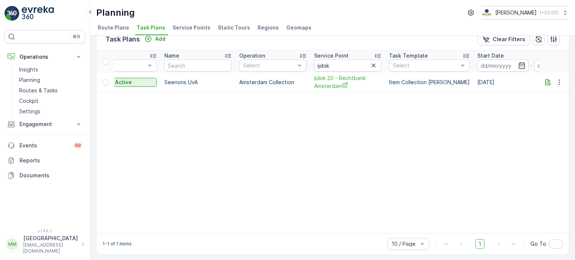
scroll to position [0, 99]
